Goal: Information Seeking & Learning: Check status

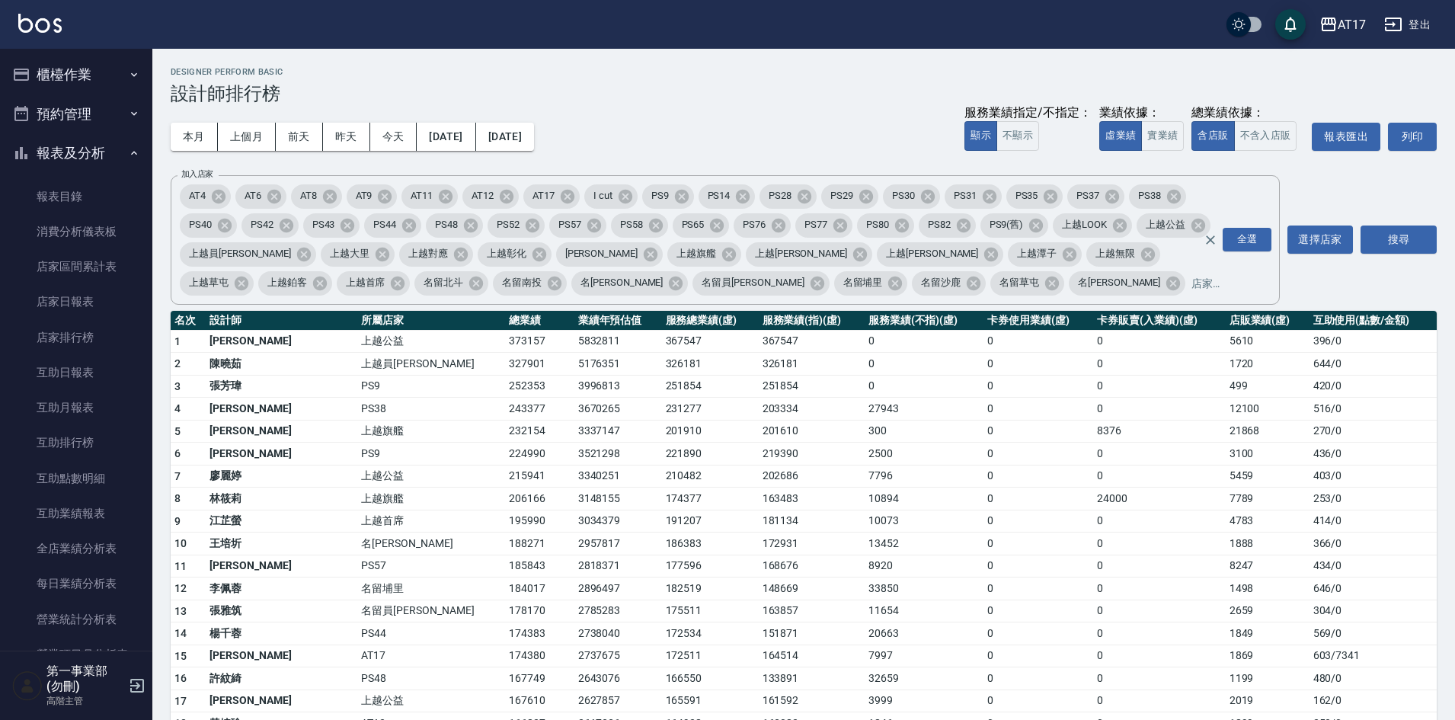
scroll to position [228, 0]
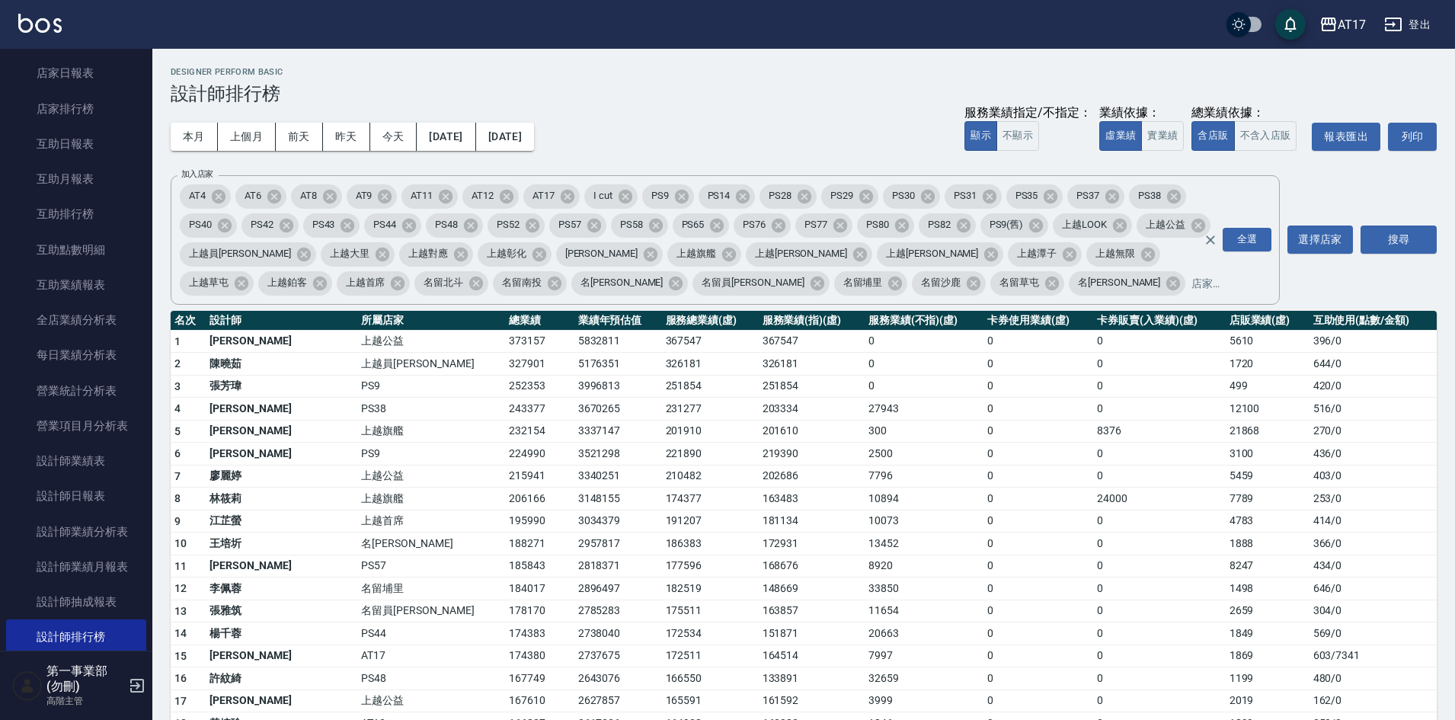
drag, startPoint x: 1077, startPoint y: 644, endPoint x: 1052, endPoint y: 710, distance: 70.2
click at [1093, 644] on td "0" at bounding box center [1159, 655] width 132 height 23
click at [733, 96] on h3 "設計師排行榜" at bounding box center [804, 93] width 1266 height 21
click at [574, 436] on td "3337147" at bounding box center [618, 431] width 88 height 23
click at [983, 596] on td "0" at bounding box center [1038, 588] width 110 height 23
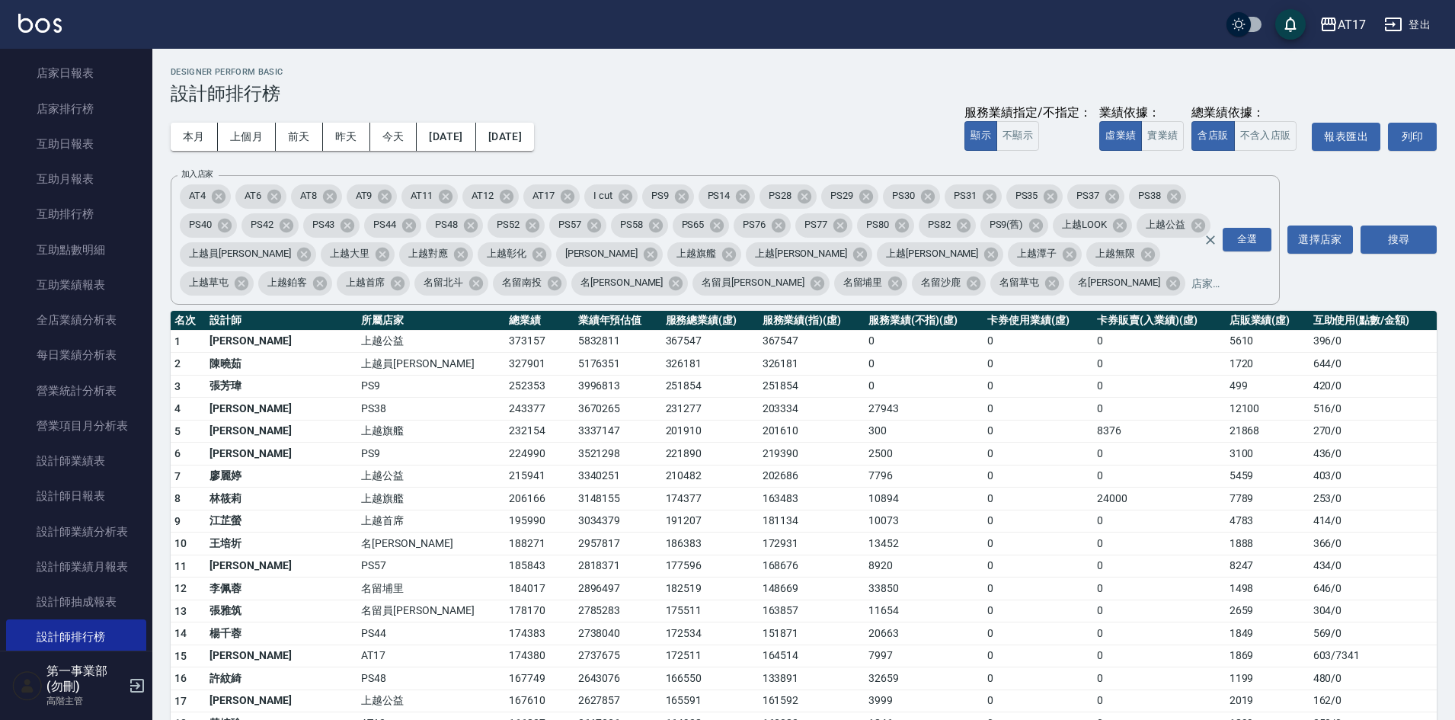
click at [1040, 480] on td "0" at bounding box center [1038, 476] width 110 height 23
click at [864, 535] on td "13452" at bounding box center [923, 543] width 119 height 23
click at [942, 535] on td "13452" at bounding box center [923, 543] width 119 height 23
click at [1139, 430] on td "8376" at bounding box center [1159, 431] width 132 height 23
click at [840, 126] on div "本月 上個月 前天 昨天 今天 [DATE] [DATE] 服務業績指定/不指定： 顯示 不顯示 業績依據： 虛業績 實業績 總業績依據： 含店販 不含入店販…" at bounding box center [804, 136] width 1266 height 65
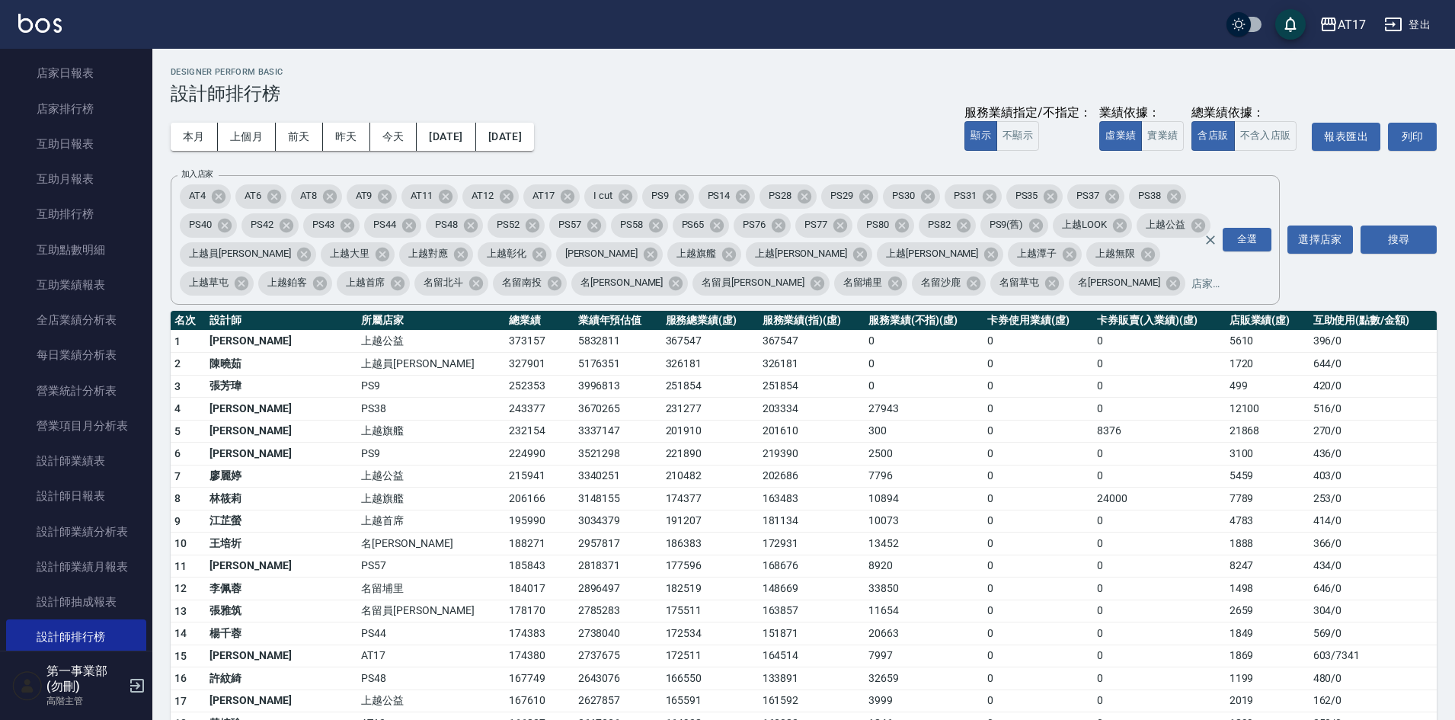
click at [998, 78] on div "Designer Perform Basic 設計師排行榜" at bounding box center [804, 85] width 1266 height 37
click at [1031, 602] on td "0" at bounding box center [1038, 610] width 110 height 23
